Goal: Navigation & Orientation: Find specific page/section

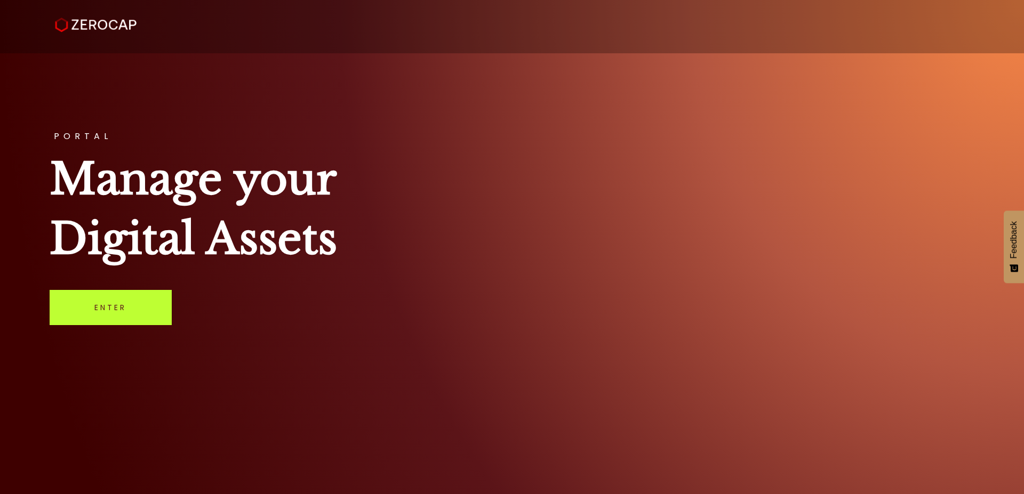
click at [115, 305] on link "Enter" at bounding box center [111, 307] width 122 height 35
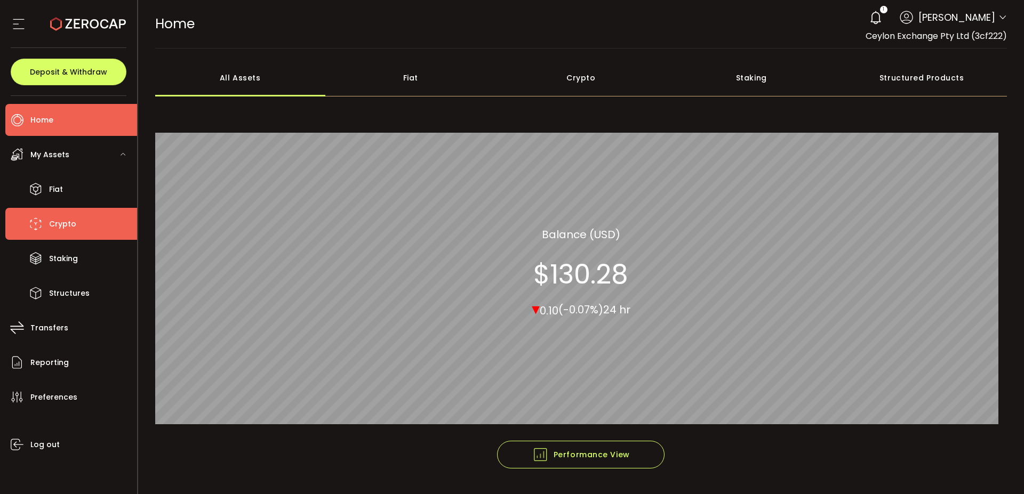
click at [63, 229] on span "Crypto" at bounding box center [62, 224] width 27 height 15
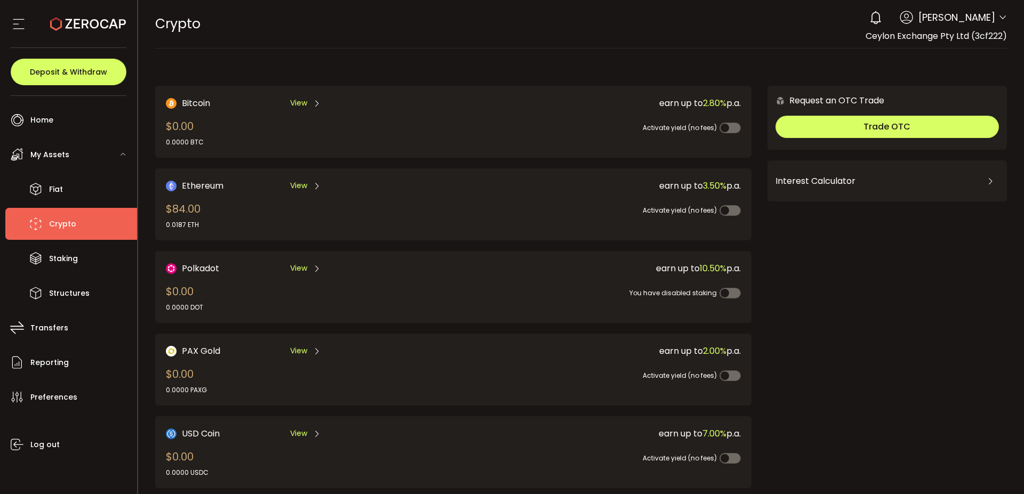
click at [77, 219] on li "Crypto" at bounding box center [71, 224] width 132 height 32
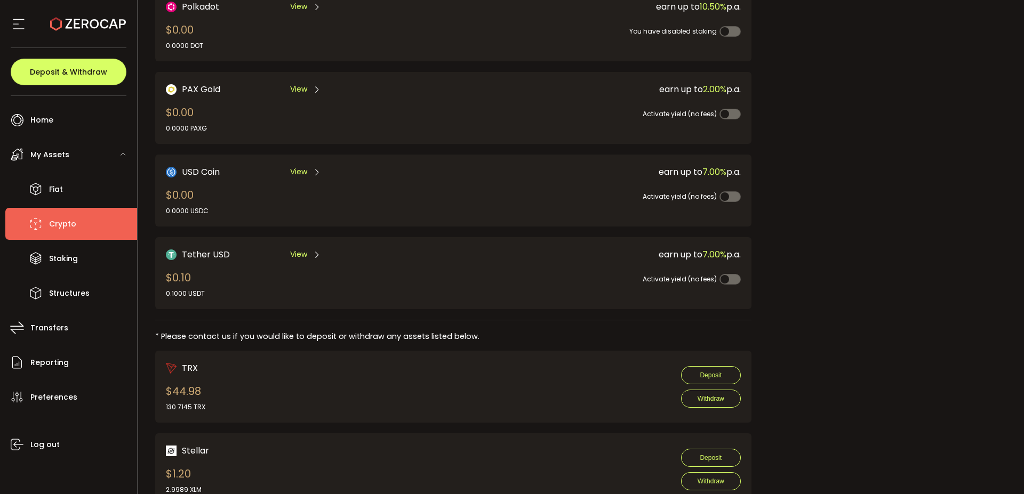
scroll to position [265, 0]
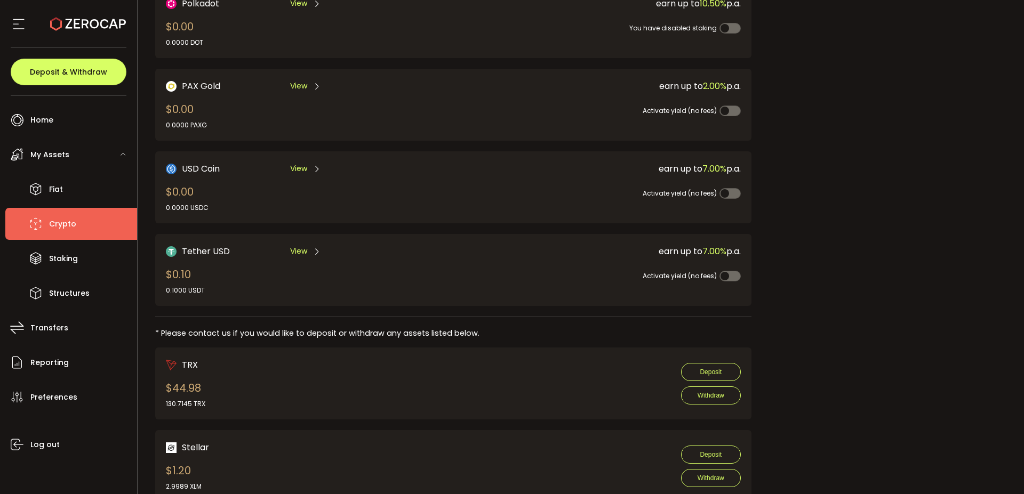
click at [294, 254] on span "View" at bounding box center [298, 251] width 17 height 11
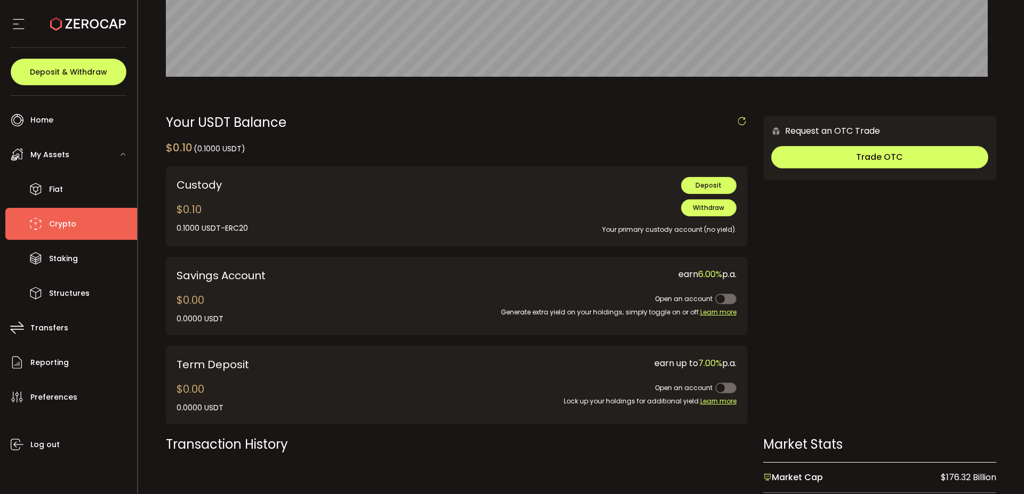
scroll to position [248, 0]
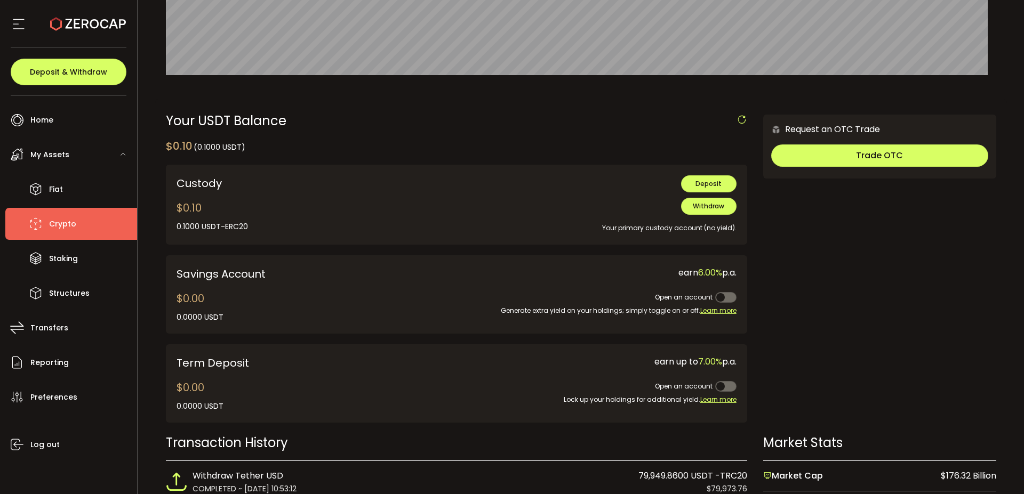
click at [736, 116] on icon at bounding box center [741, 120] width 11 height 11
click at [49, 116] on span "Home" at bounding box center [41, 120] width 23 height 15
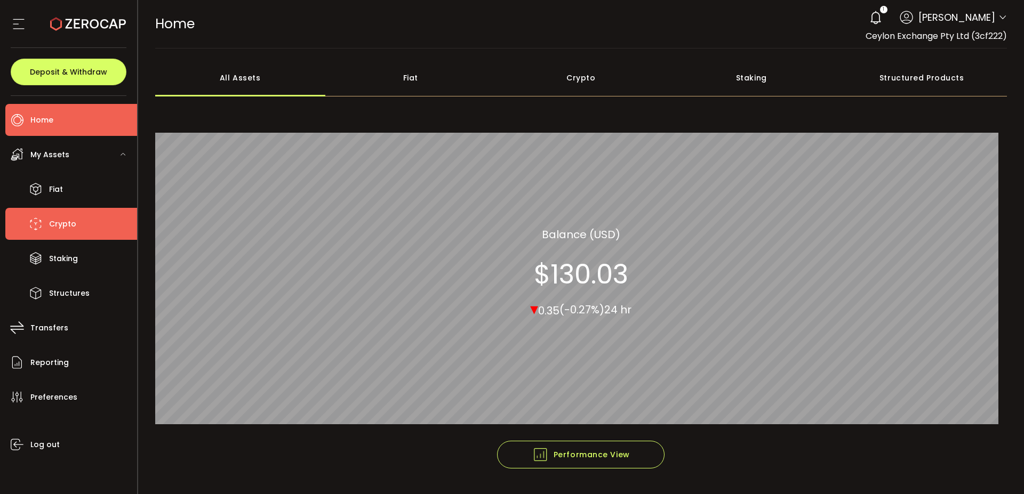
click at [79, 235] on li "Crypto" at bounding box center [71, 224] width 132 height 32
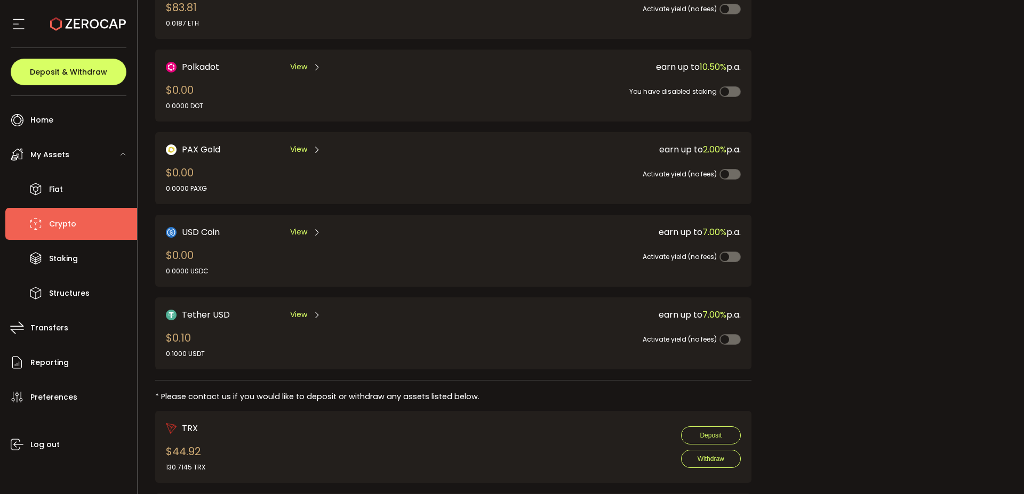
scroll to position [202, 0]
click at [52, 259] on span "Staking" at bounding box center [63, 258] width 29 height 15
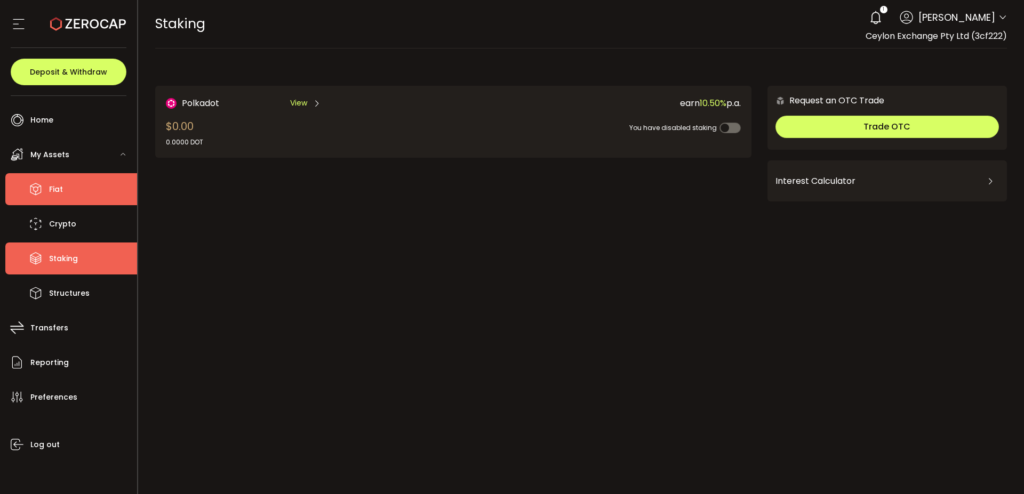
click at [73, 196] on li "Fiat" at bounding box center [71, 189] width 132 height 32
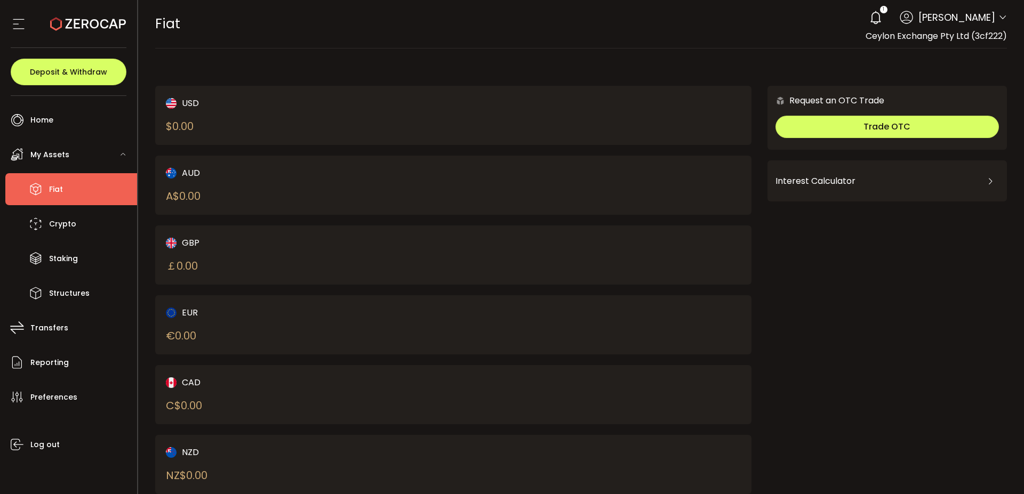
click at [72, 154] on div "My Assets" at bounding box center [71, 155] width 132 height 32
